Goal: Find specific fact: Find specific fact

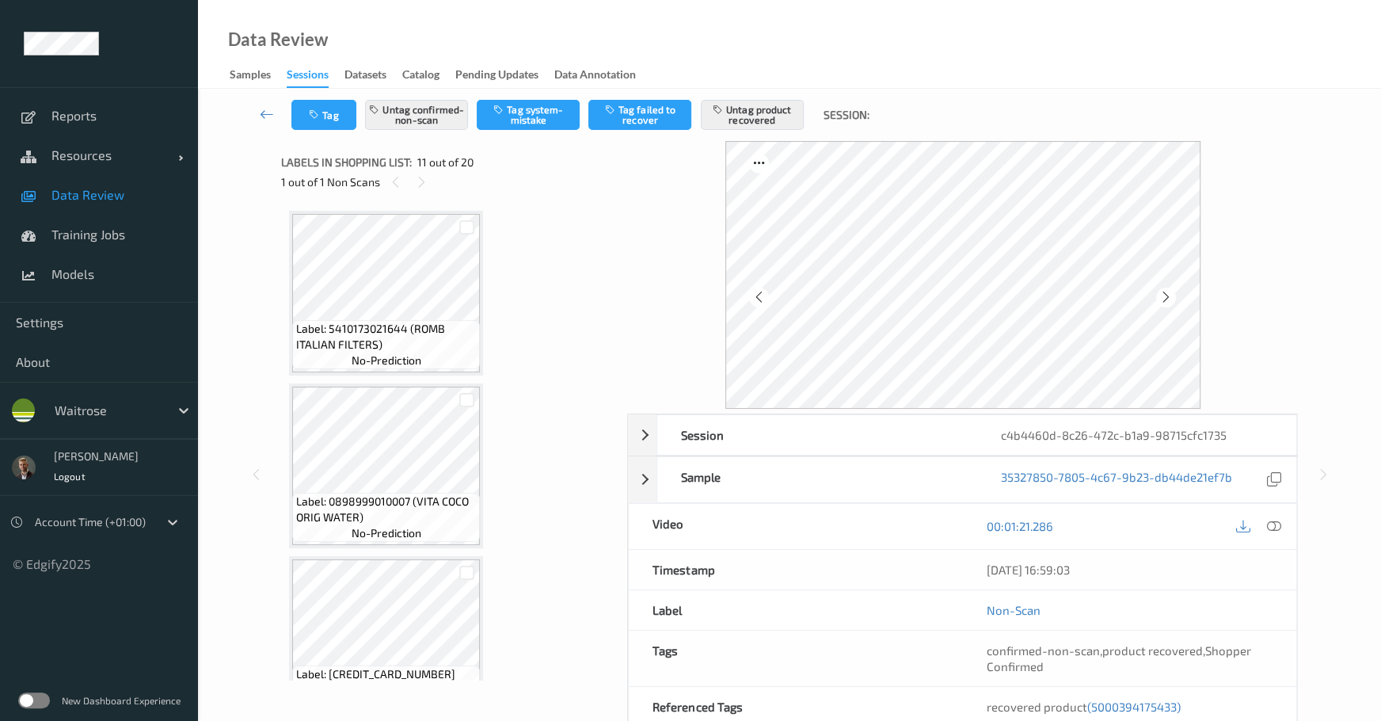
scroll to position [1605, 0]
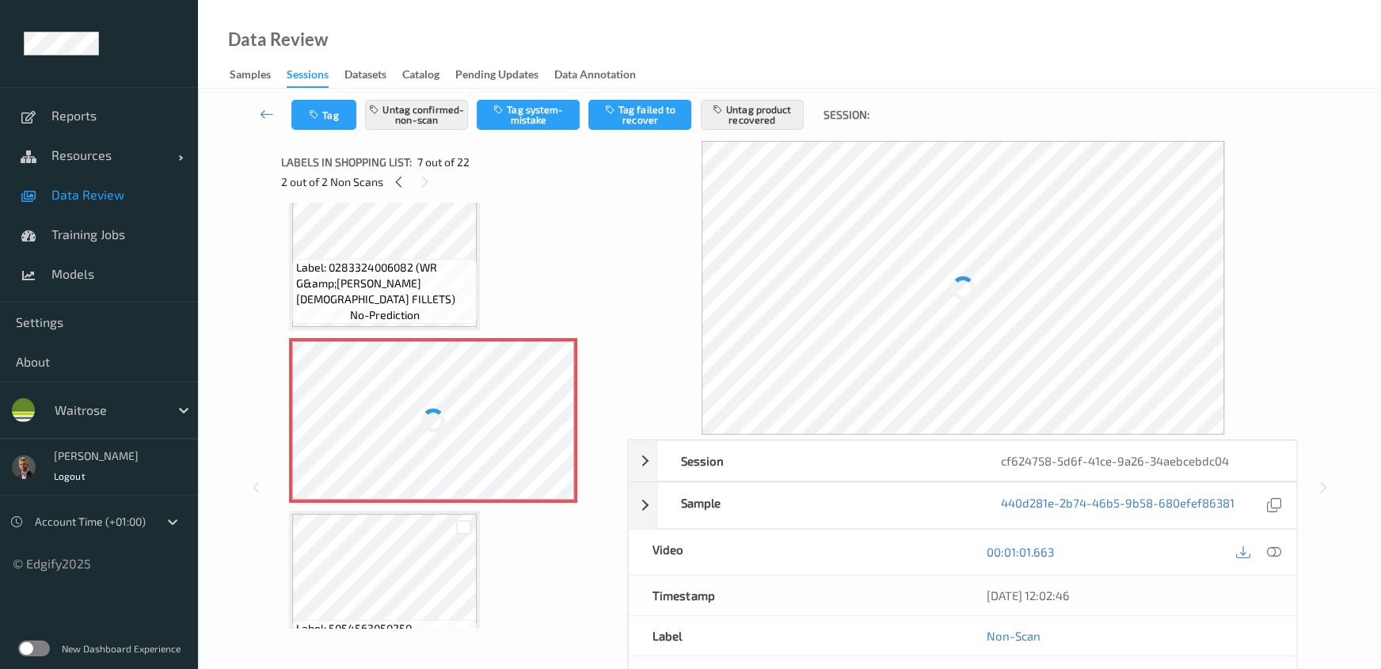
scroll to position [893, 0]
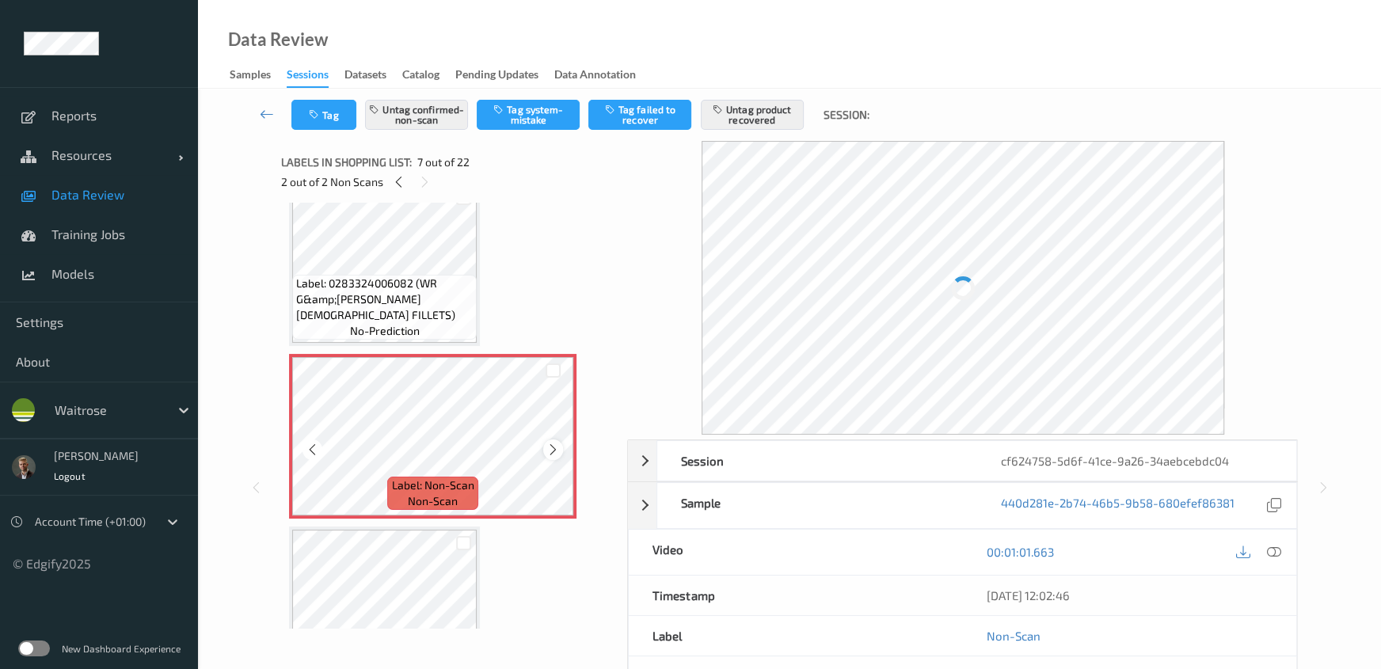
click at [547, 447] on icon at bounding box center [553, 450] width 13 height 14
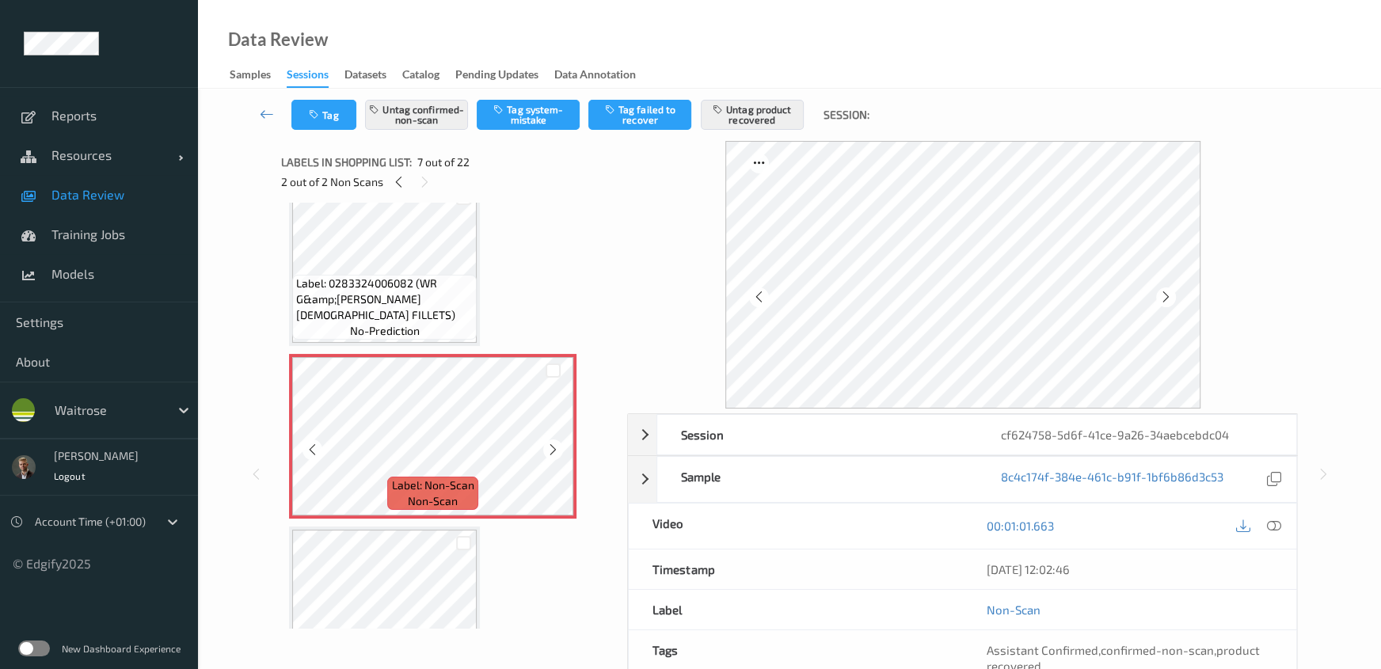
click at [547, 447] on icon at bounding box center [553, 450] width 13 height 14
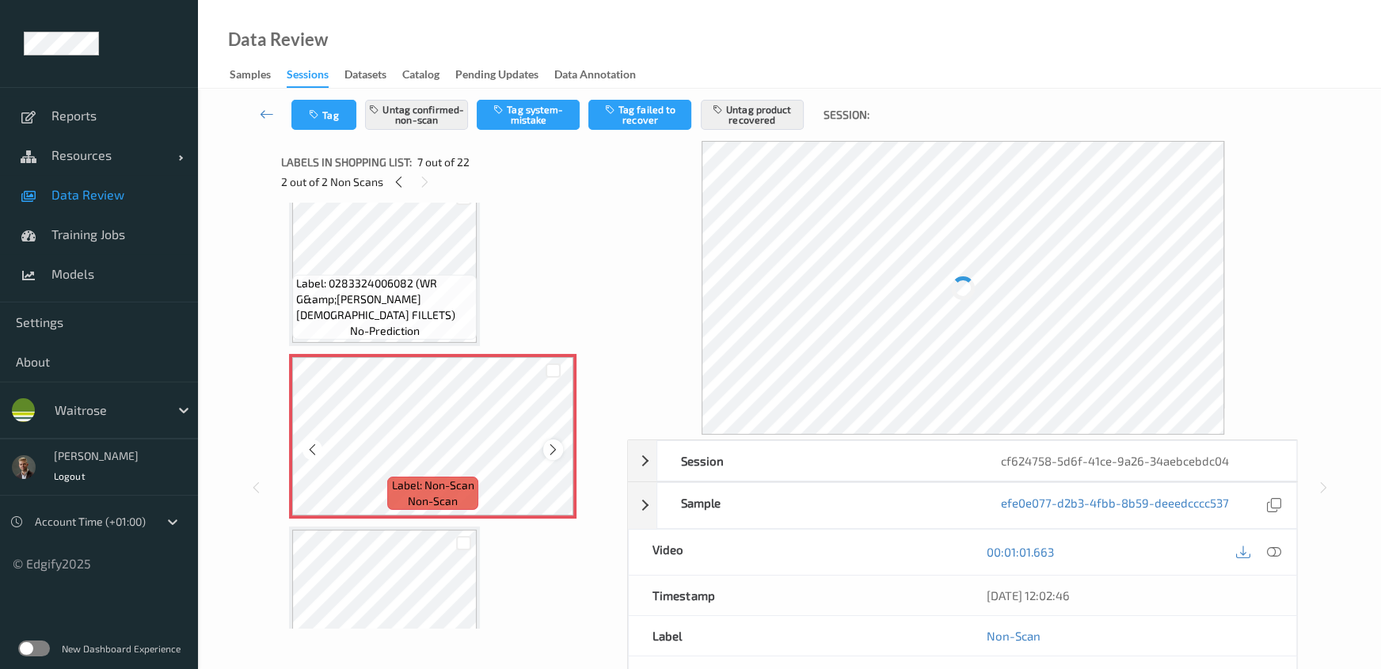
click at [551, 444] on icon at bounding box center [553, 450] width 13 height 14
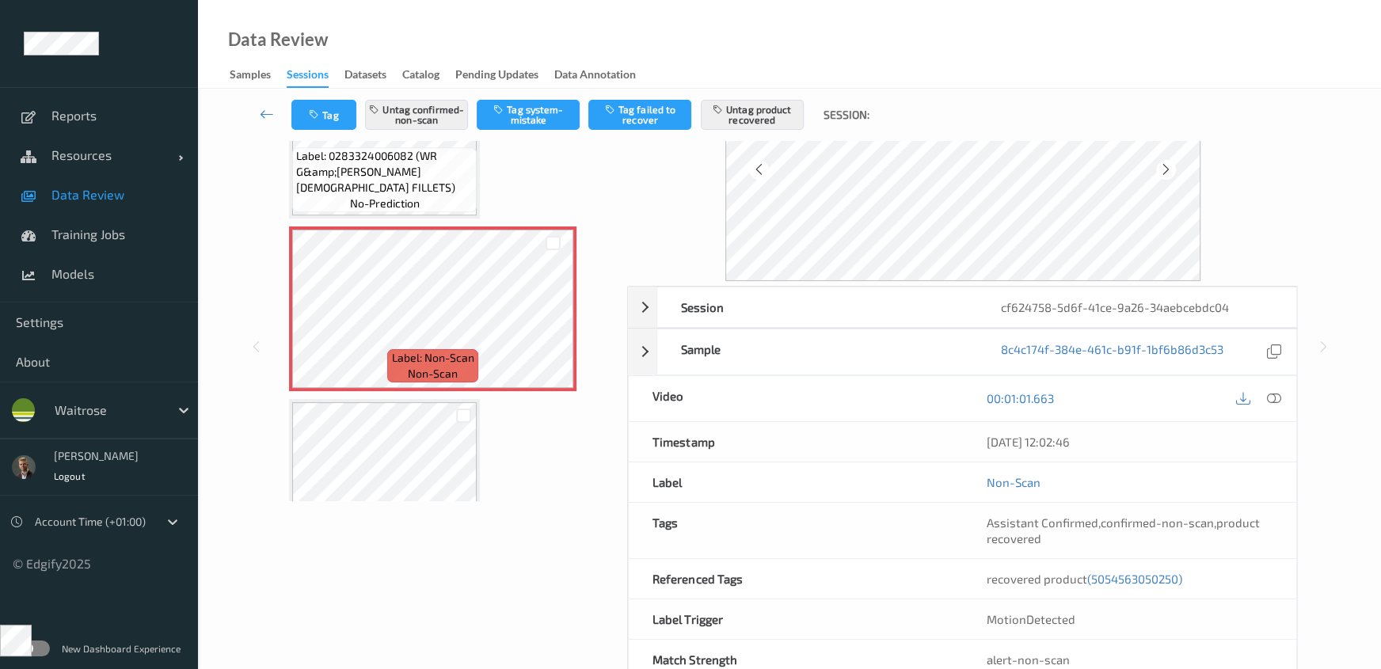
scroll to position [166, 0]
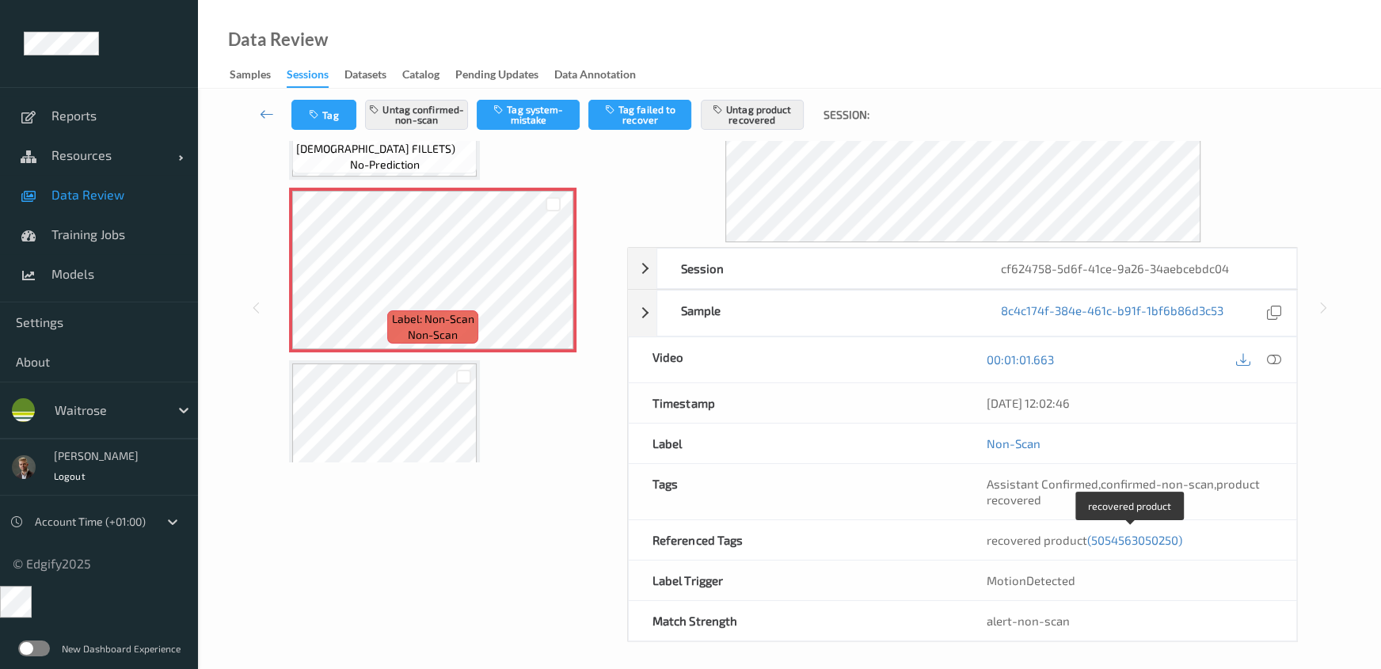
click at [1122, 539] on span "(5054563050250)" at bounding box center [1135, 540] width 95 height 14
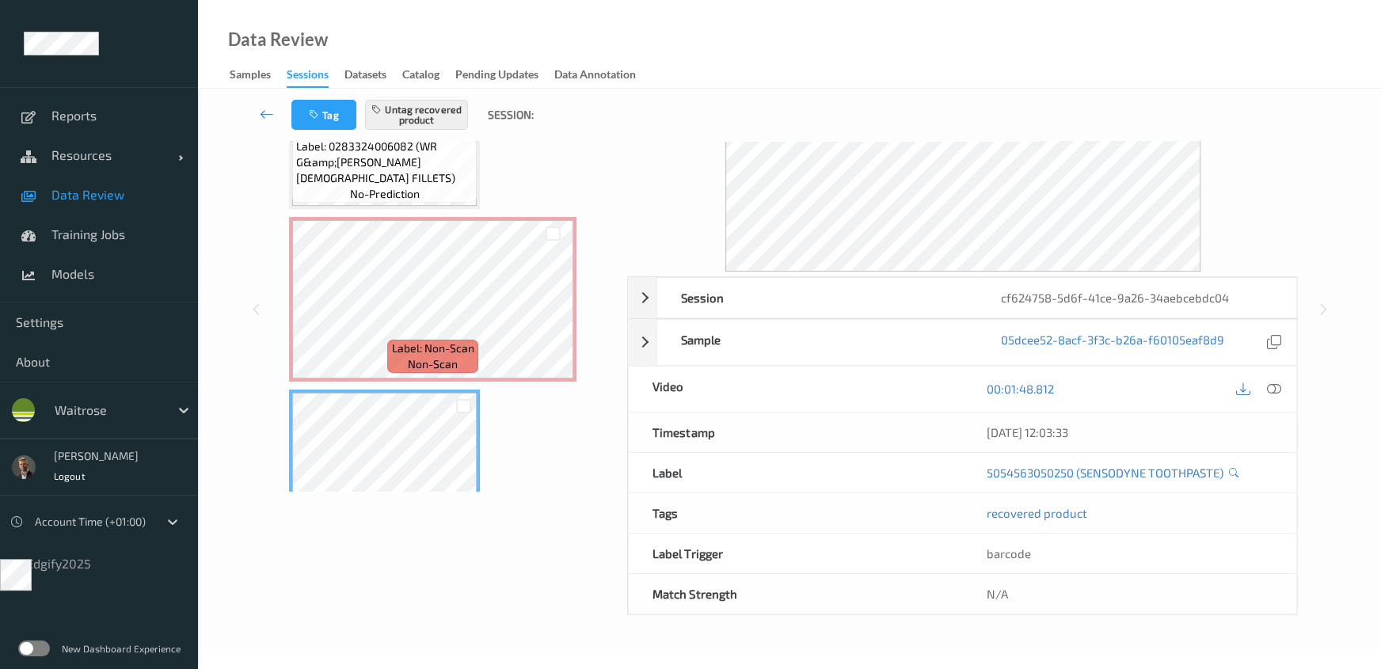
scroll to position [1042, 0]
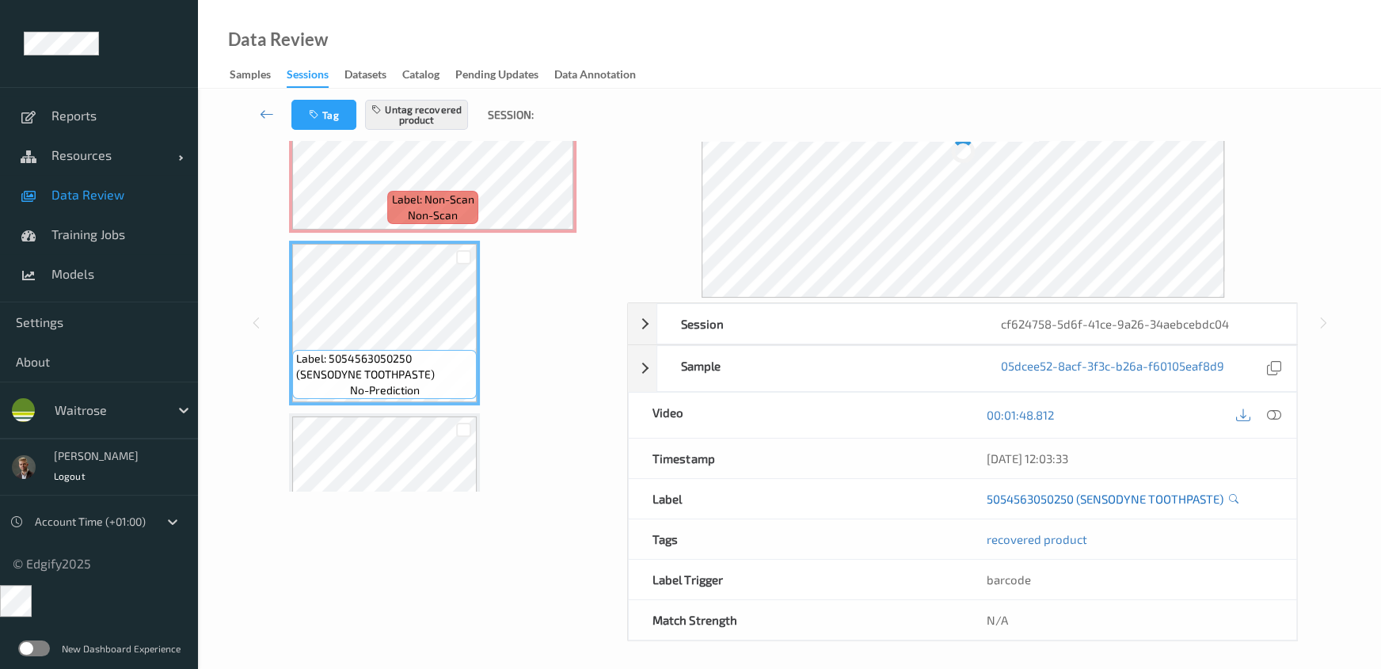
click at [1107, 498] on link "5054563050250 (SENSODYNE TOOTHPASTE)" at bounding box center [1105, 499] width 237 height 16
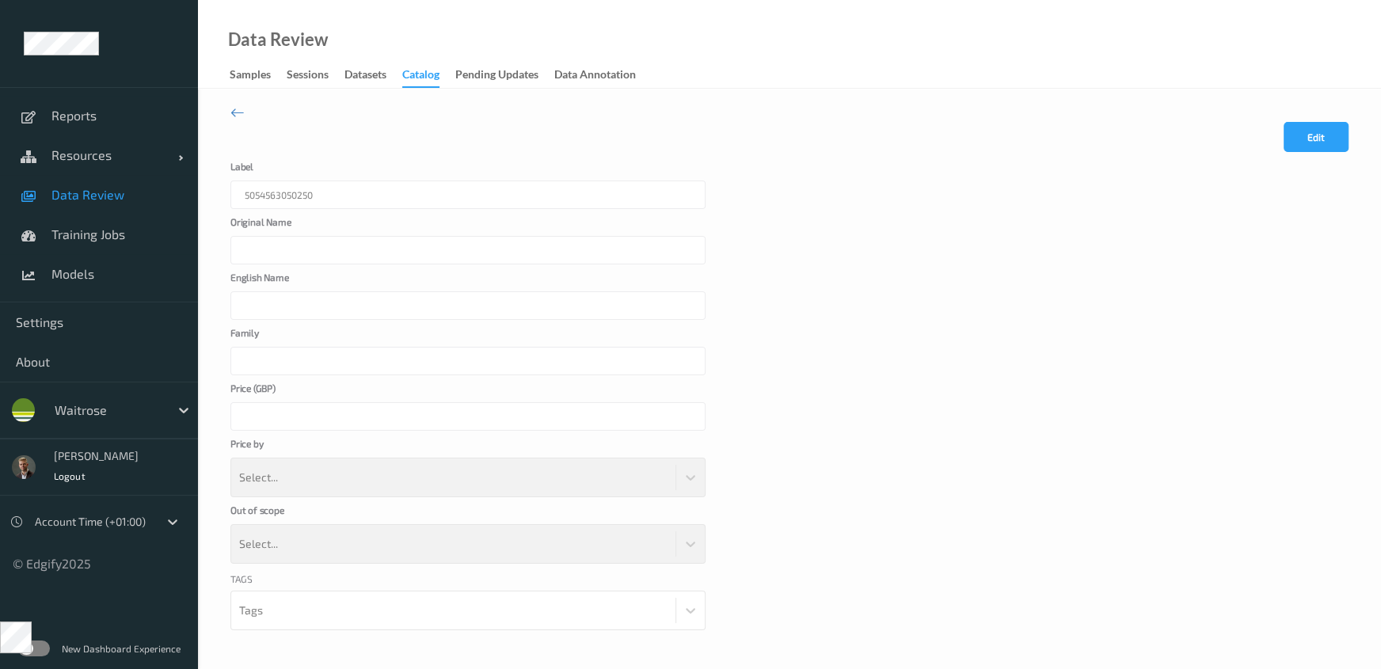
scroll to position [39, 0]
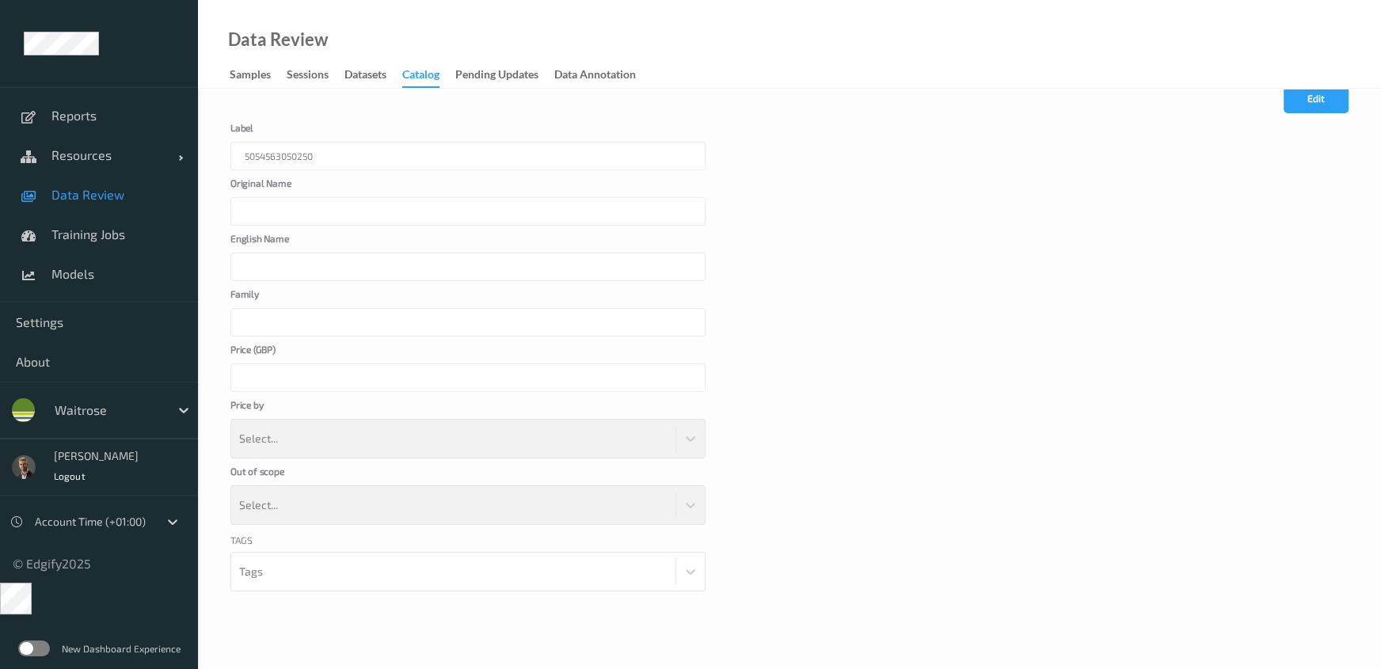
click at [272, 219] on div at bounding box center [468, 211] width 475 height 29
click at [272, 209] on div at bounding box center [468, 211] width 475 height 29
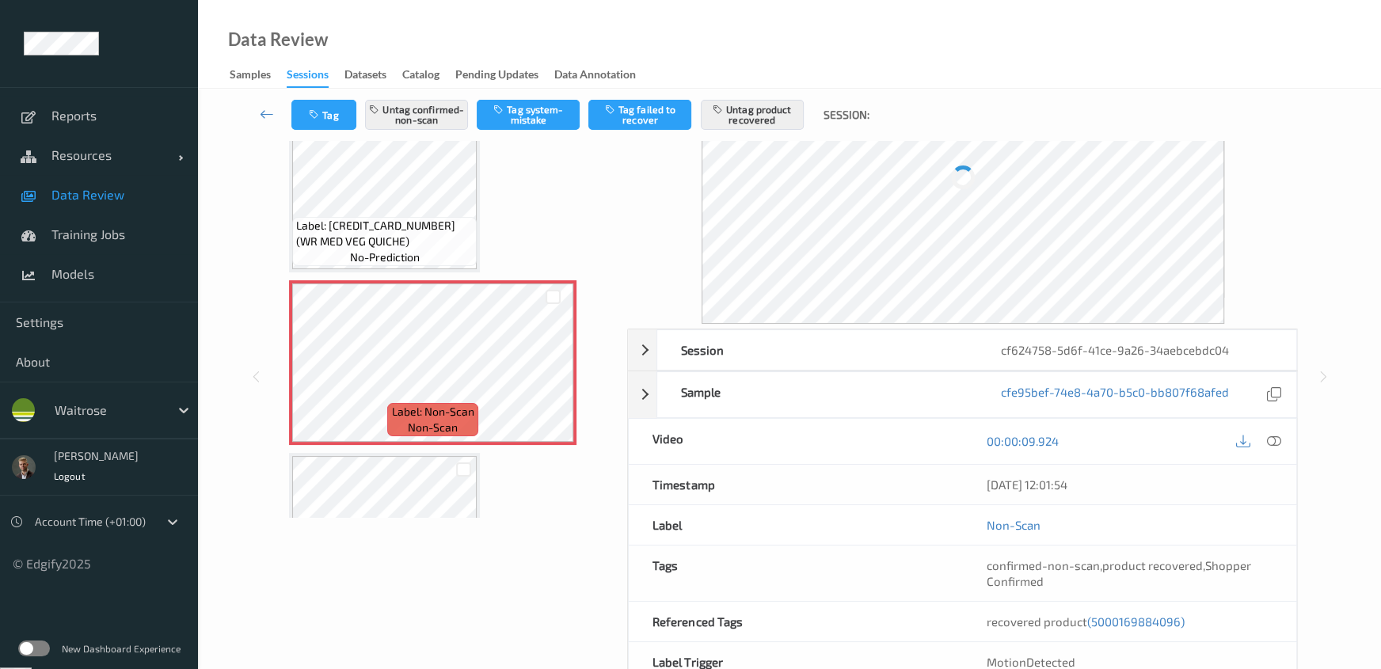
scroll to position [176, 0]
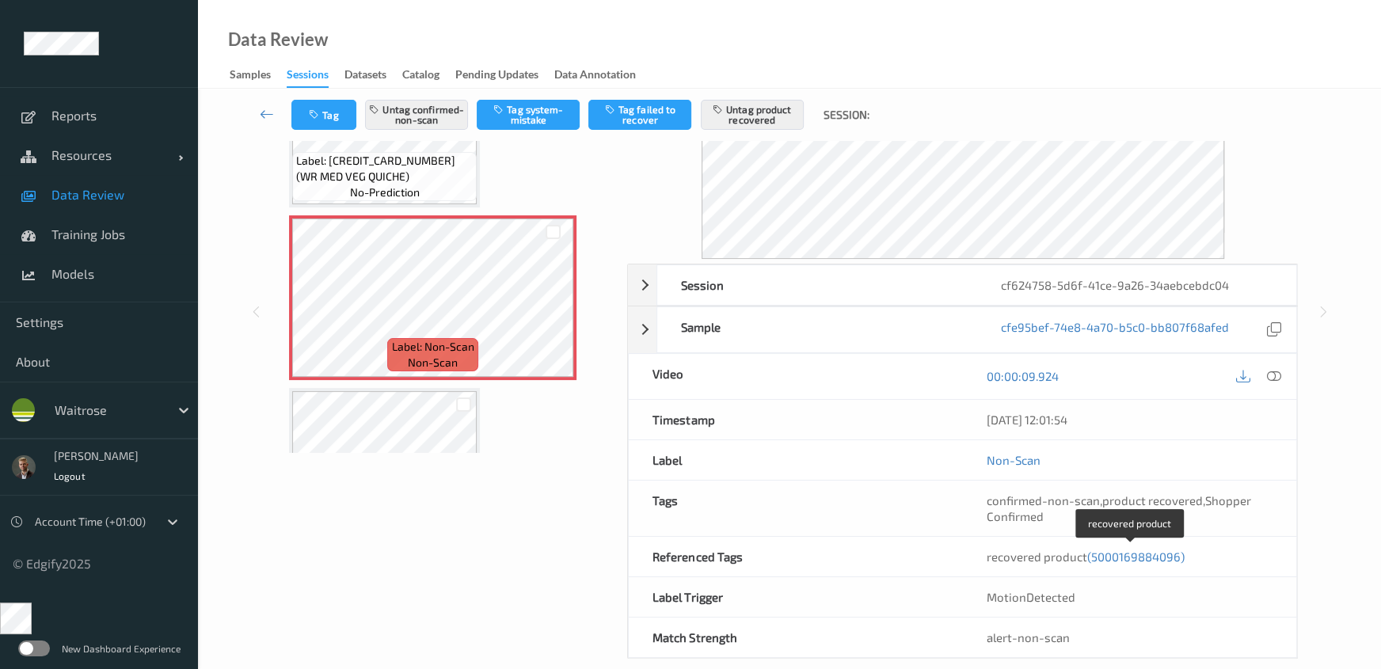
click at [1123, 551] on span "(5000169884096)" at bounding box center [1136, 557] width 97 height 14
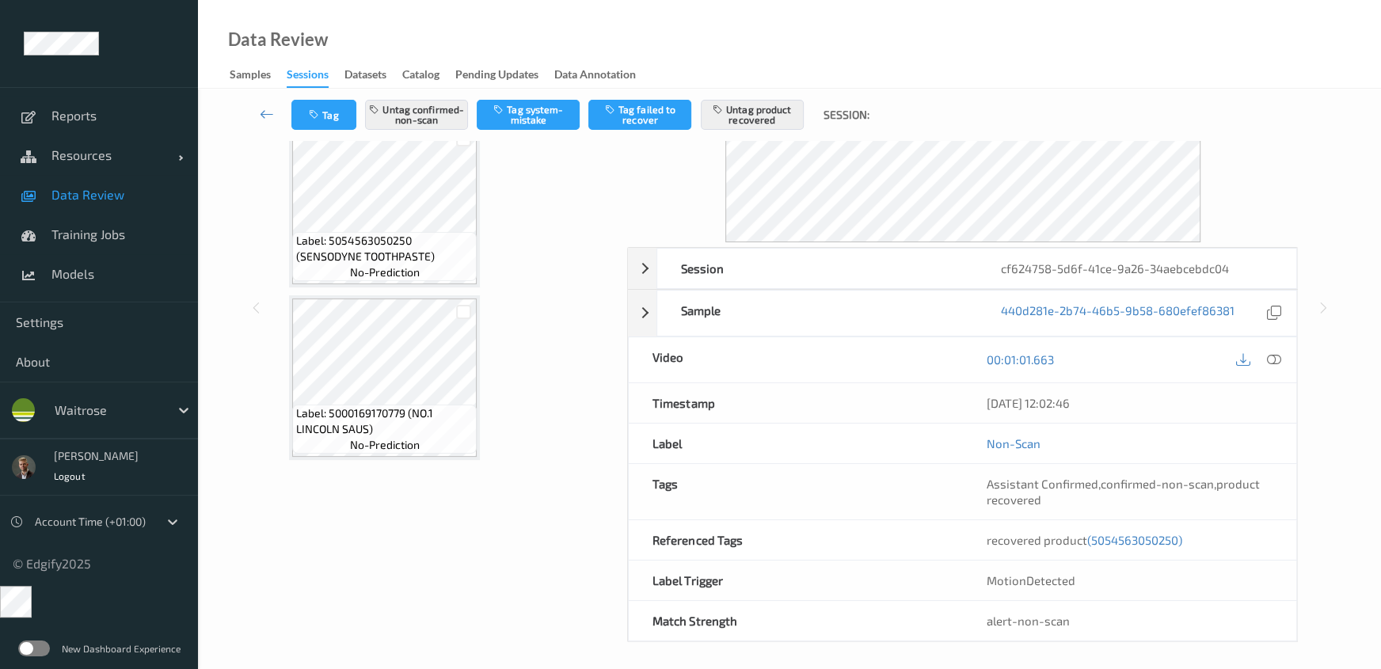
scroll to position [166, 0]
click at [1137, 540] on span "(5054563050250)" at bounding box center [1135, 540] width 95 height 14
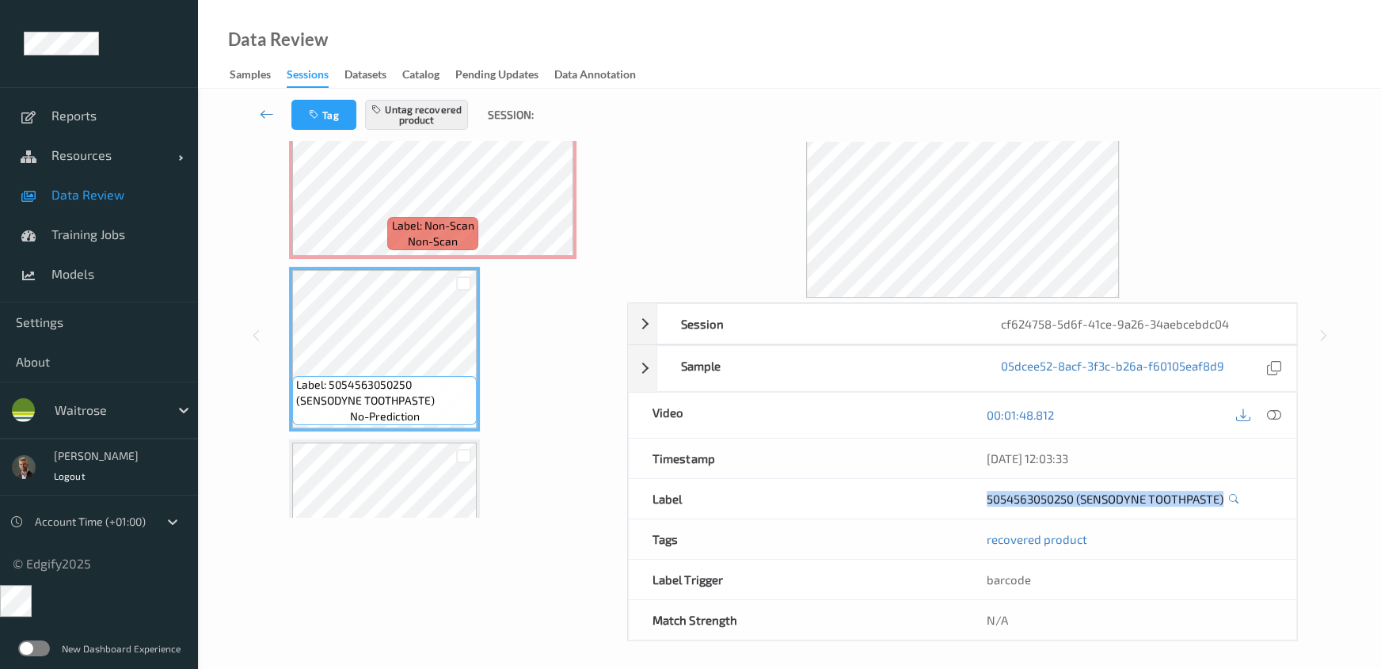
drag, startPoint x: 938, startPoint y: 501, endPoint x: 1227, endPoint y: 500, distance: 289.1
click at [1227, 500] on div "Label 5054563050250 (SENSODYNE TOOTHPASTE)" at bounding box center [962, 499] width 669 height 40
copy div "5054563050250 (SENSODYNE TOOTHPASTE)"
click at [969, 499] on div "5054563050250 (SENSODYNE TOOTHPASTE)" at bounding box center [1129, 499] width 333 height 40
drag, startPoint x: 973, startPoint y: 497, endPoint x: 1071, endPoint y: 497, distance: 98.2
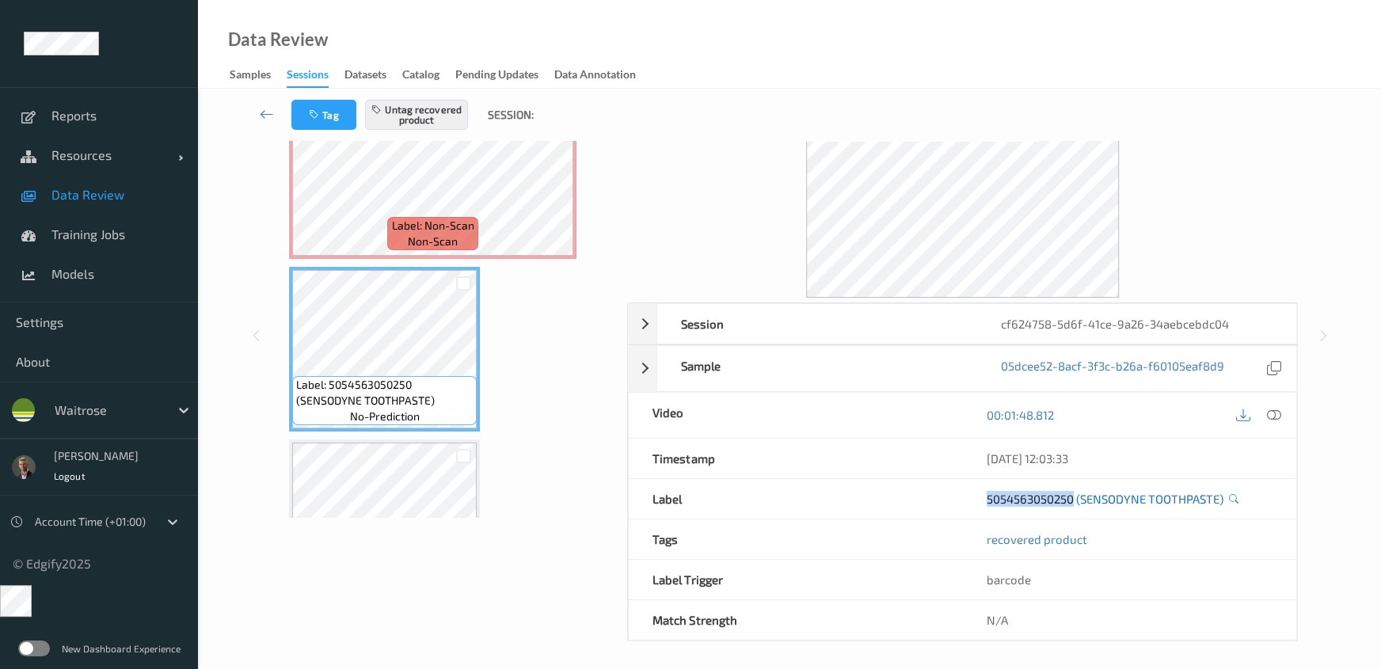
click at [1071, 497] on div "5054563050250 (SENSODYNE TOOTHPASTE)" at bounding box center [1129, 499] width 333 height 40
copy link "5054563050250"
